Goal: Task Accomplishment & Management: Manage account settings

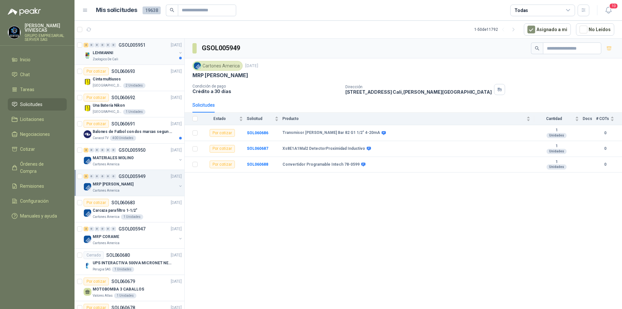
click at [104, 60] on p "Zoologico De Cali" at bounding box center [106, 59] width 26 height 5
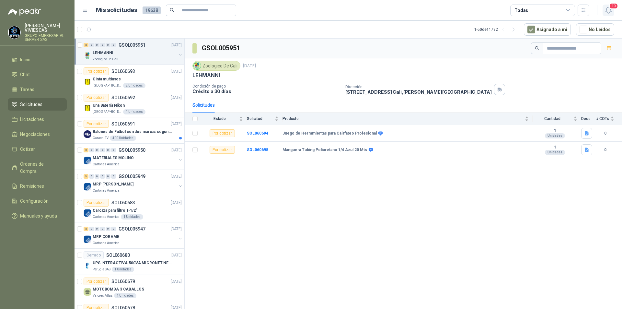
click at [612, 12] on icon "button" at bounding box center [609, 10] width 8 height 8
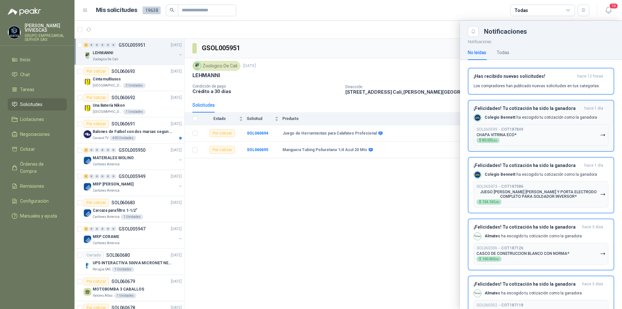
click at [600, 134] on icon "button" at bounding box center [603, 135] width 6 height 6
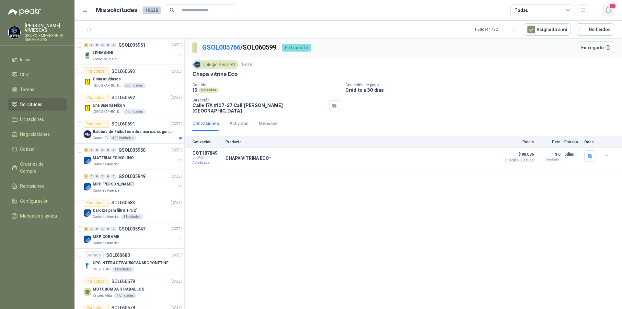
click at [609, 10] on icon "button" at bounding box center [609, 10] width 8 height 8
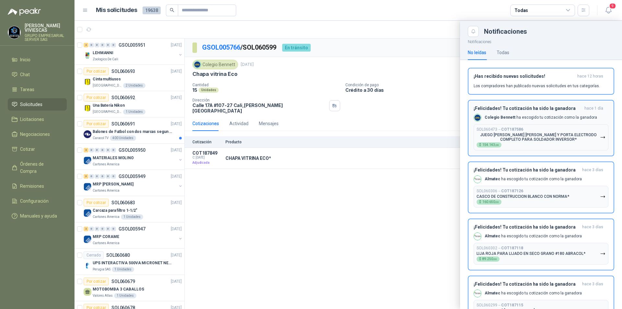
click at [600, 137] on icon "button" at bounding box center [603, 137] width 6 height 6
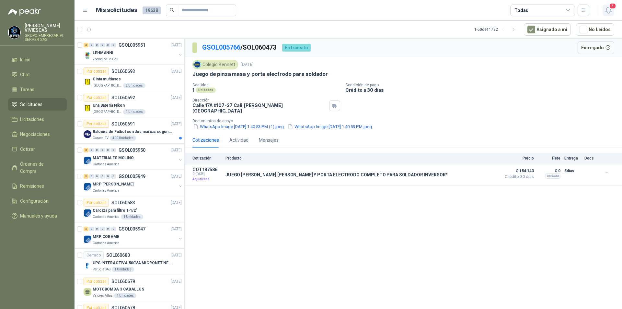
click at [609, 11] on icon "button" at bounding box center [609, 10] width 8 height 8
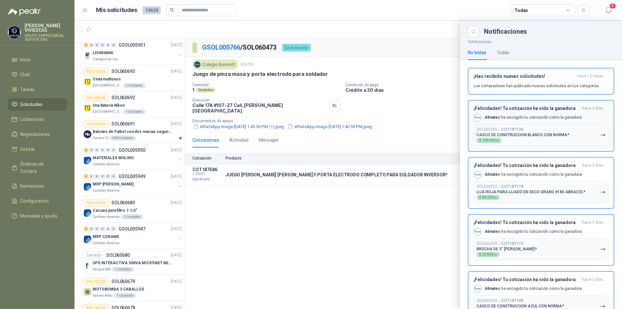
click at [598, 138] on button "SOL060306 → COT187126 CASCO DE CONSTRUCCION BLANCO CON NORMA* $ 160.650 ,00" at bounding box center [541, 135] width 135 height 22
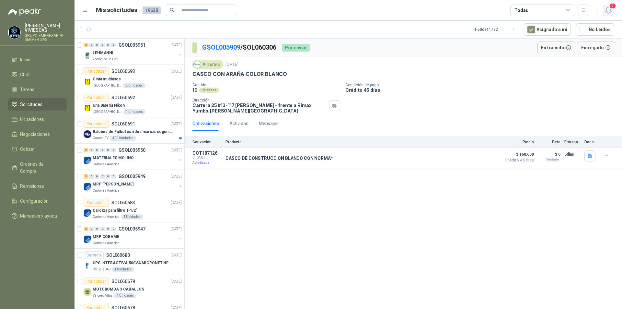
click at [608, 11] on icon "button" at bounding box center [609, 10] width 8 height 8
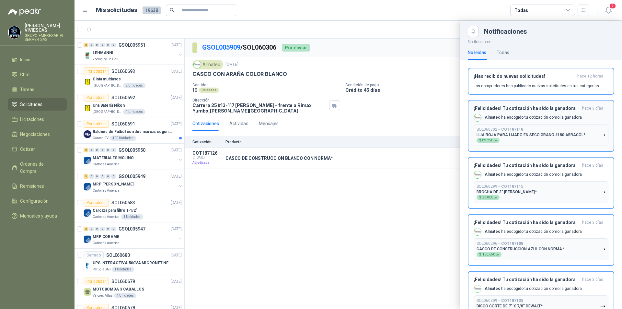
click at [600, 135] on icon "button" at bounding box center [603, 135] width 6 height 6
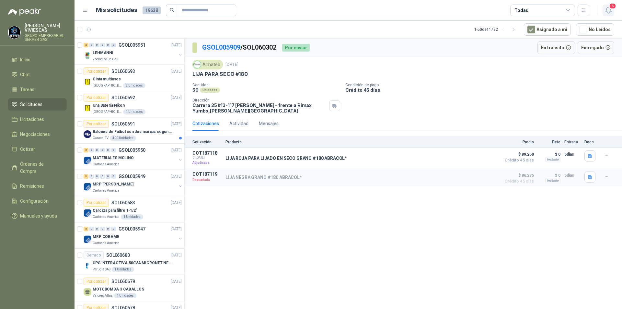
click at [609, 10] on icon "button" at bounding box center [609, 10] width 8 height 8
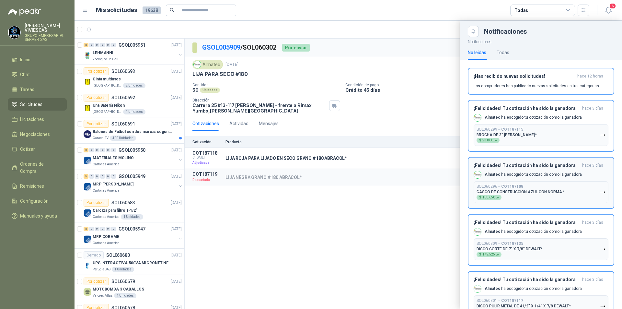
click at [600, 136] on icon "button" at bounding box center [603, 135] width 6 height 6
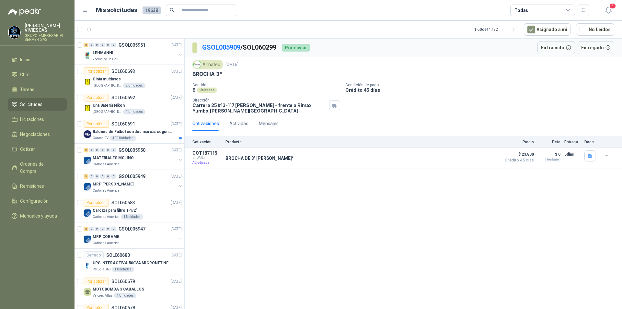
drag, startPoint x: 565, startPoint y: 241, endPoint x: 549, endPoint y: 229, distance: 19.3
click at [565, 241] on div "GSOL005909 / SOL060299 Por enviar En tránsito Entregado Almatec [DATE] BROCHA 3…" at bounding box center [403, 175] width 437 height 273
